Goal: Information Seeking & Learning: Find specific fact

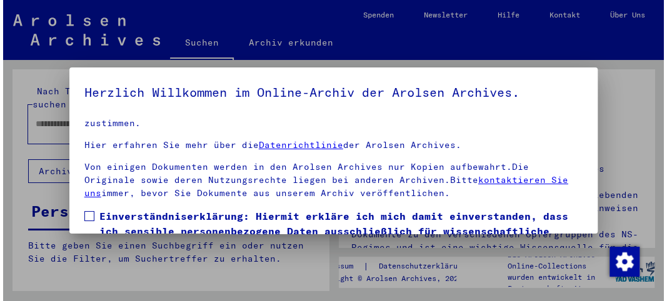
scroll to position [93, 0]
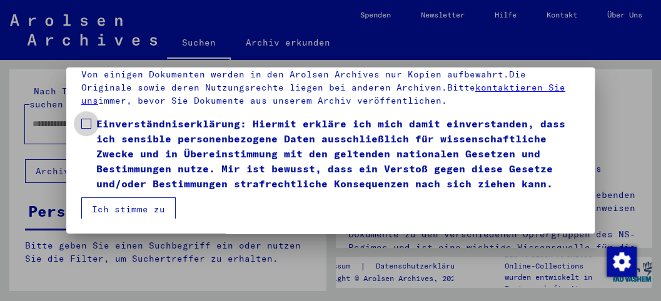
click at [86, 119] on span at bounding box center [86, 124] width 10 height 10
click at [124, 207] on button "Ich stimme zu" at bounding box center [128, 210] width 94 height 24
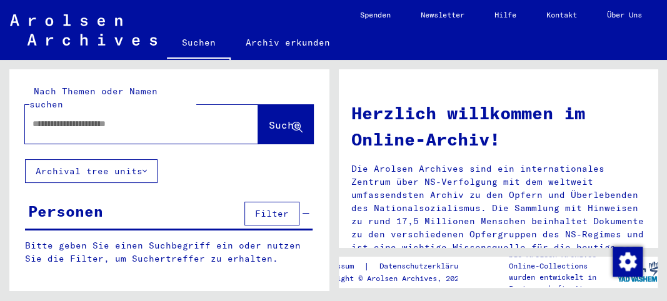
click at [96, 118] on input "text" at bounding box center [127, 124] width 188 height 13
type input "**********"
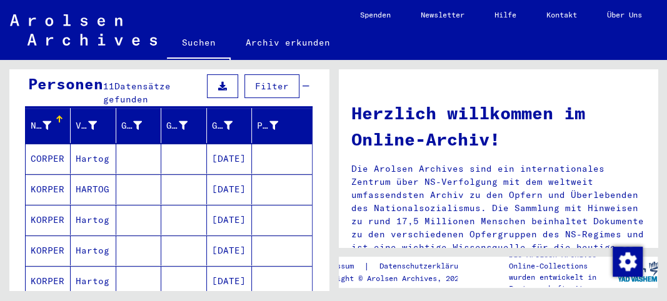
scroll to position [131, 0]
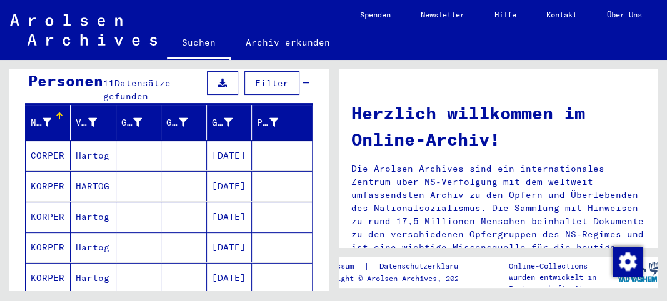
click at [227, 143] on mat-cell "[DATE]" at bounding box center [229, 156] width 45 height 30
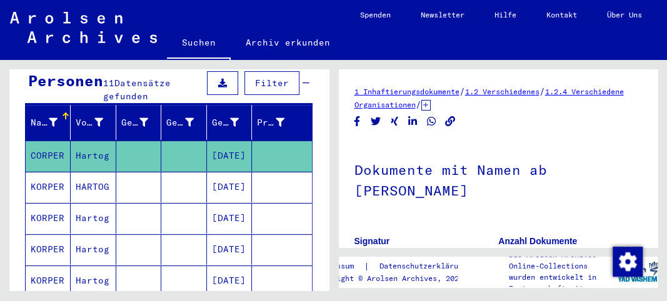
click at [227, 143] on mat-cell "[DATE]" at bounding box center [229, 156] width 45 height 31
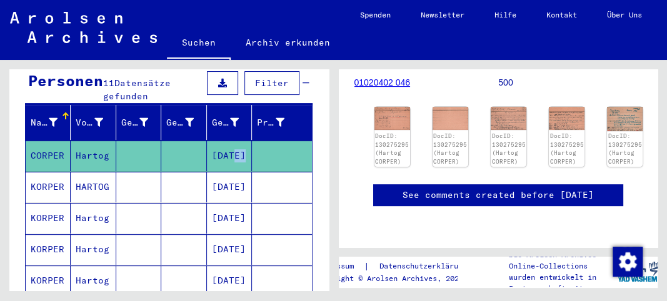
scroll to position [194, 0]
click at [387, 133] on link "DocID: 130275295 (Hartog CORPER)" at bounding box center [392, 150] width 36 height 34
